Goal: Task Accomplishment & Management: Use online tool/utility

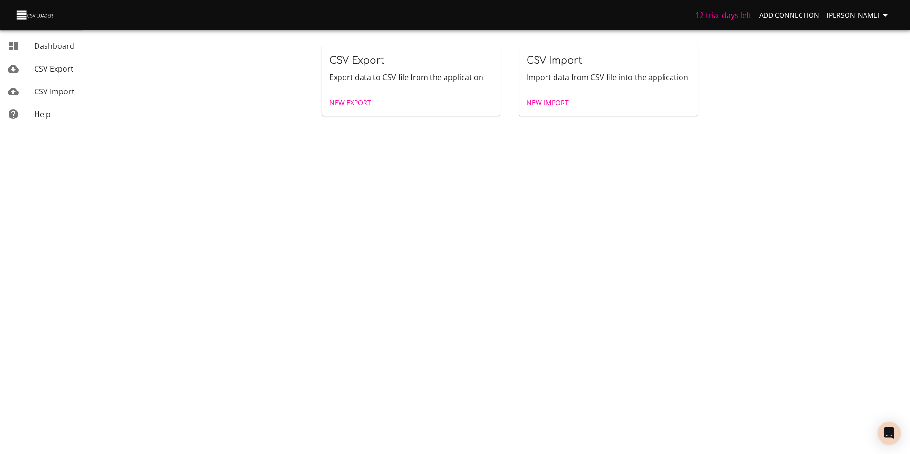
click at [348, 107] on span "New Export" at bounding box center [350, 103] width 42 height 12
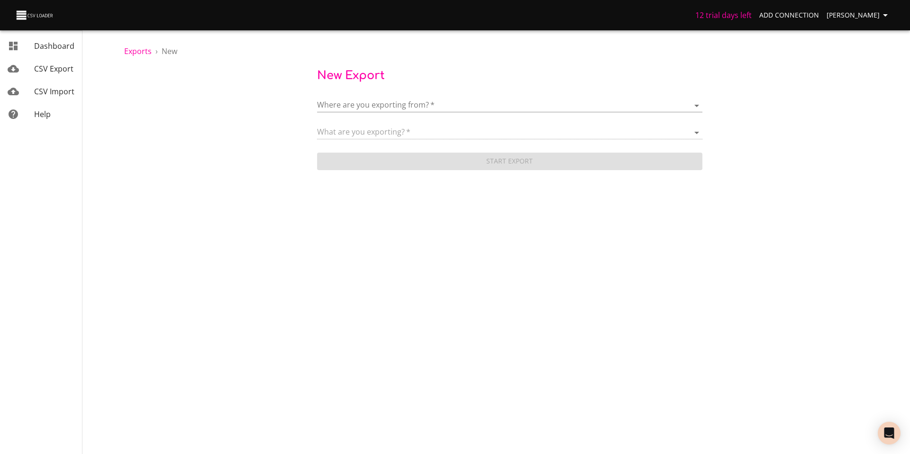
click at [233, 150] on div "Where are you exporting from?   * ​ What are you exporting?   * Start Export" at bounding box center [509, 129] width 771 height 85
click at [422, 106] on body "12 trial days left Add Connection [PERSON_NAME] Dashboard CSV Export CSV Import…" at bounding box center [455, 227] width 910 height 454
click at [393, 110] on span "Add New Connection" at bounding box center [388, 105] width 75 height 10
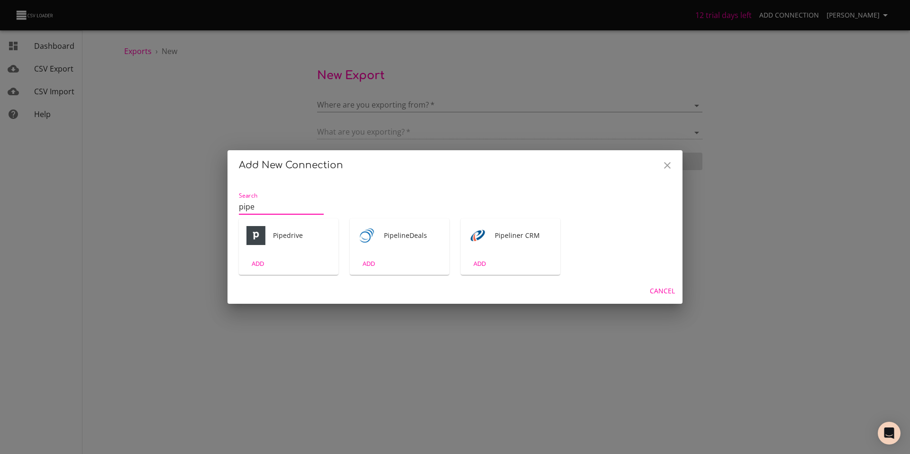
type input "pipe"
click at [283, 247] on div "Pipedrive" at bounding box center [289, 235] width 100 height 34
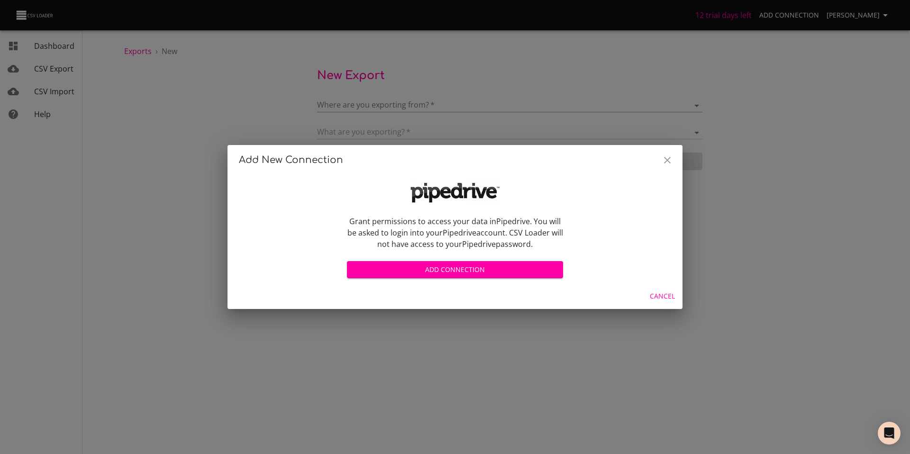
click at [664, 161] on icon "Close" at bounding box center [667, 159] width 11 height 11
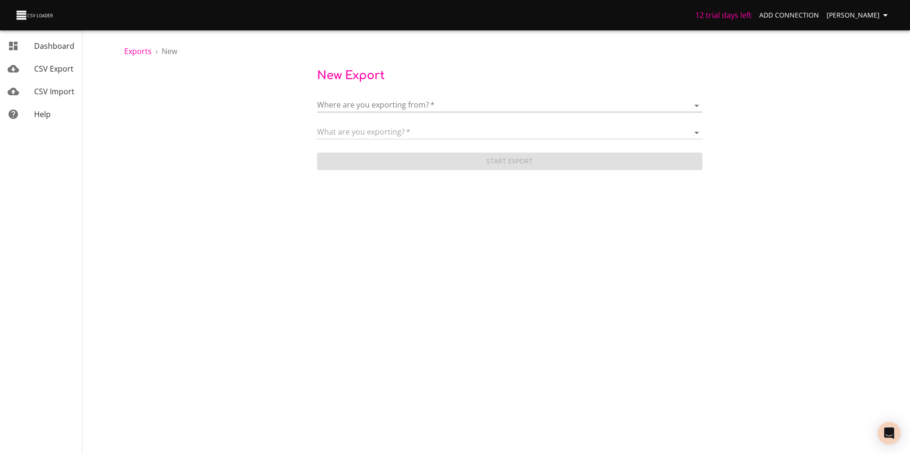
click at [554, 99] on body "12 trial days left Add Connection [PERSON_NAME] Dashboard CSV Export CSV Import…" at bounding box center [455, 227] width 910 height 454
click at [427, 105] on div "Add New Connection" at bounding box center [523, 105] width 344 height 11
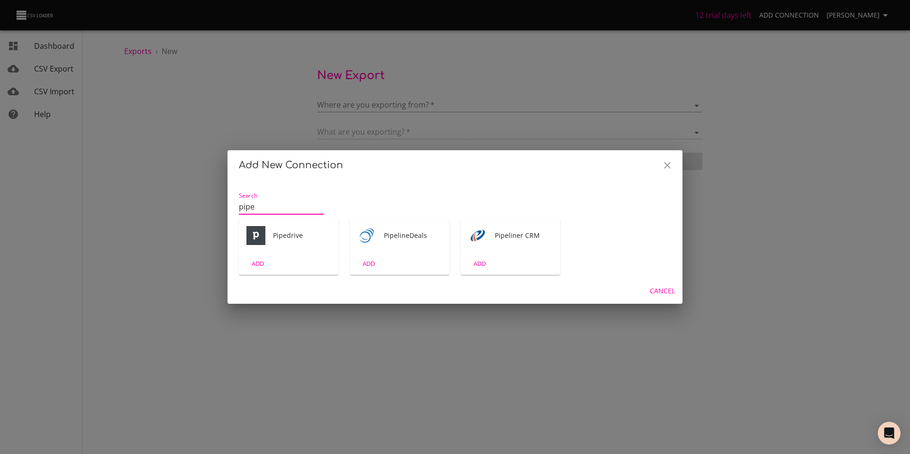
type input "pipe"
click at [280, 252] on div "Pipedrive" at bounding box center [289, 235] width 100 height 34
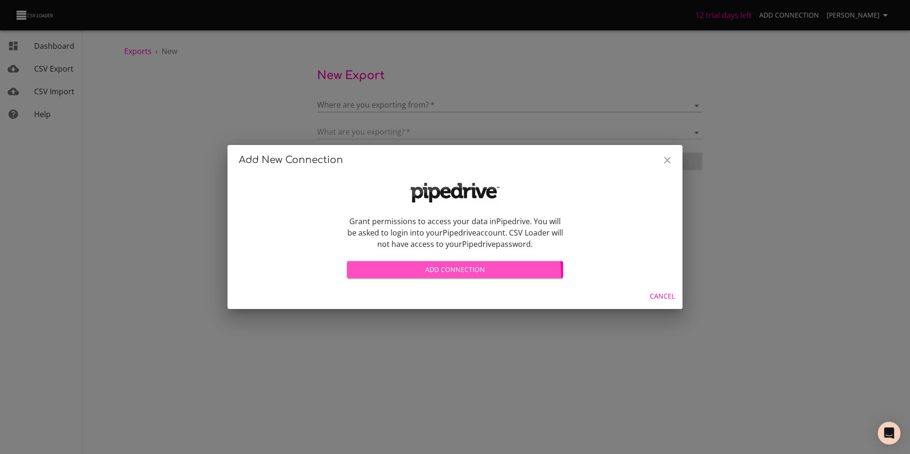
click at [436, 275] on span "Add Connection" at bounding box center [454, 270] width 201 height 12
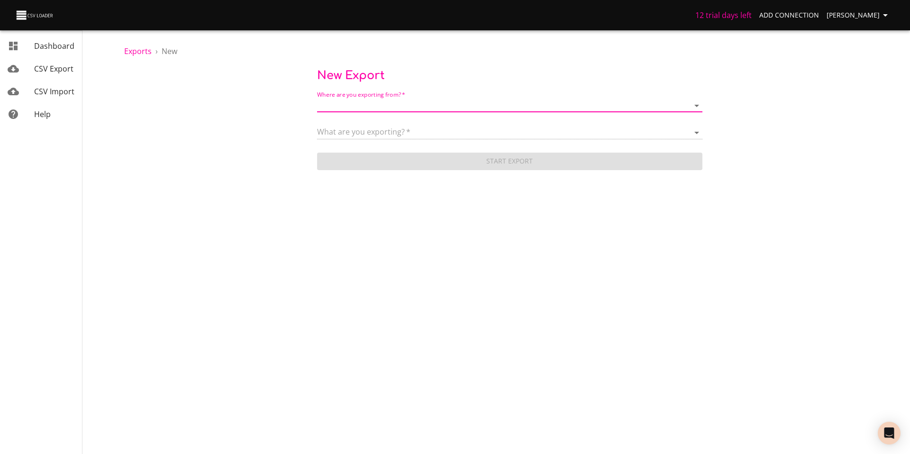
click at [465, 150] on div "Start Export" at bounding box center [509, 157] width 385 height 25
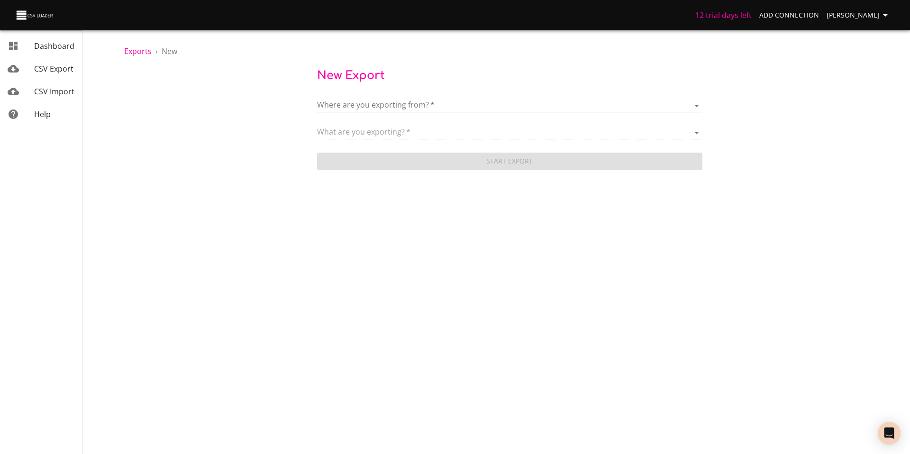
click at [53, 92] on span "CSV Import" at bounding box center [54, 91] width 40 height 10
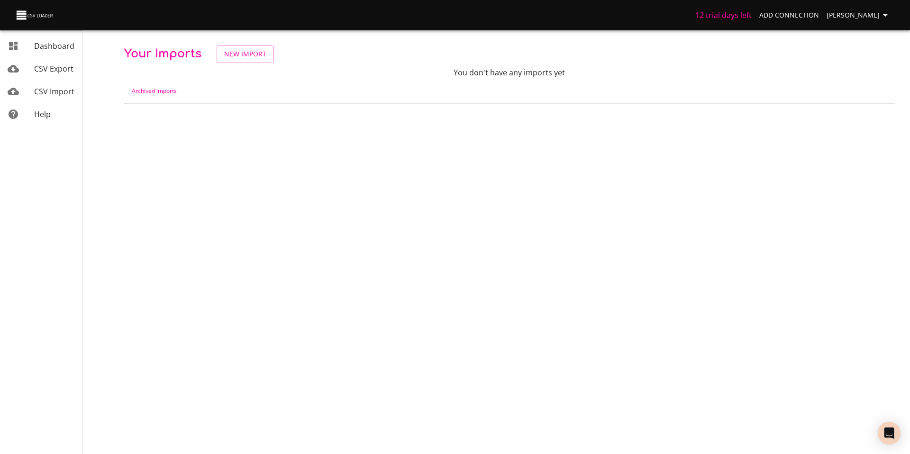
click at [365, 155] on body "12 trial days left Add Connection [PERSON_NAME] Dashboard CSV Export CSV Import…" at bounding box center [455, 227] width 910 height 454
